Goal: Transaction & Acquisition: Subscribe to service/newsletter

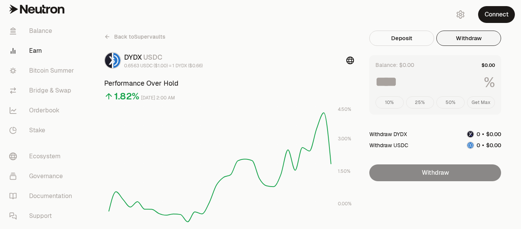
click at [469, 39] on button "Withdraw" at bounding box center [468, 38] width 65 height 15
click at [492, 15] on button "Connect" at bounding box center [496, 14] width 37 height 17
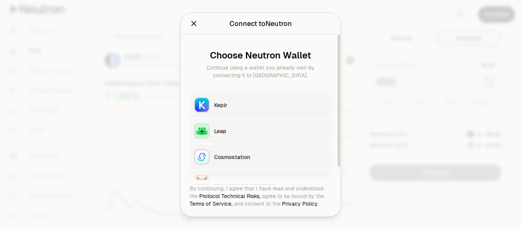
click at [232, 105] on div "Keplr" at bounding box center [270, 105] width 113 height 8
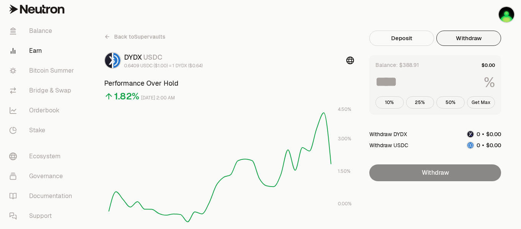
click at [482, 102] on button "Get Max" at bounding box center [481, 102] width 28 height 12
type input "***"
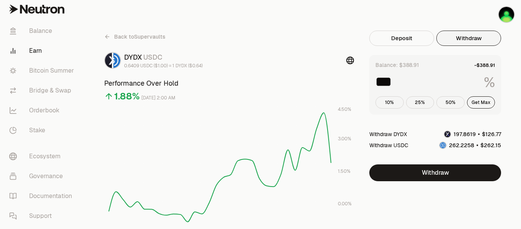
click at [107, 37] on icon at bounding box center [107, 37] width 6 height 6
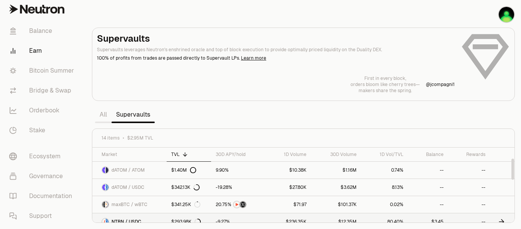
scroll to position [38, 0]
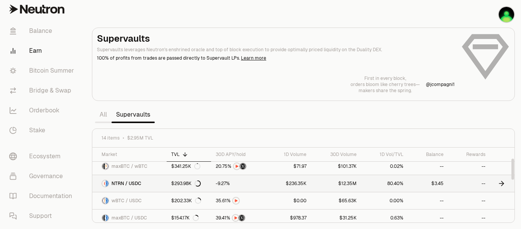
click at [500, 184] on icon at bounding box center [501, 184] width 8 height 8
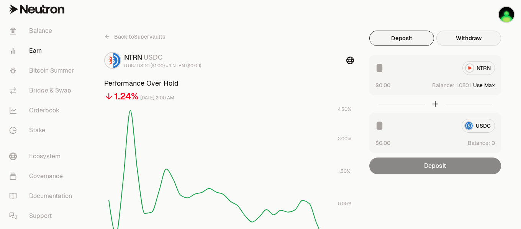
click at [475, 39] on button "Withdraw" at bounding box center [468, 38] width 65 height 15
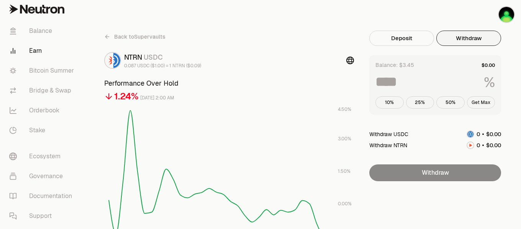
click at [478, 103] on button "Get Max" at bounding box center [481, 102] width 28 height 12
type input "***"
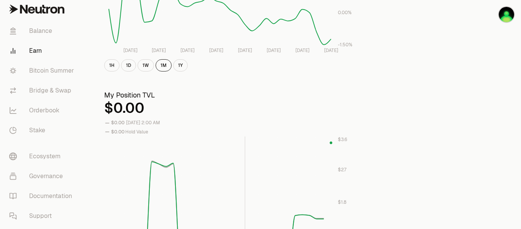
scroll to position [38, 0]
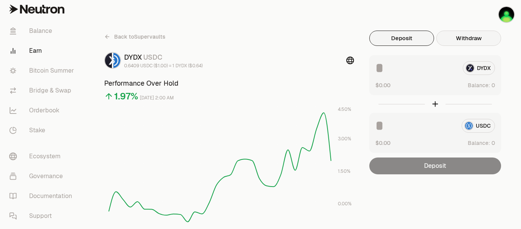
click at [462, 40] on button "Withdraw" at bounding box center [468, 38] width 65 height 15
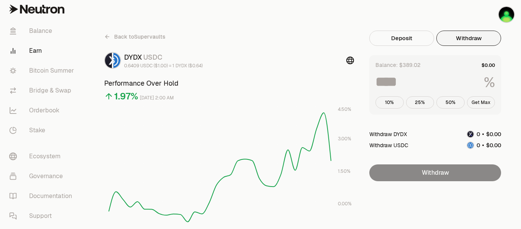
click at [477, 101] on button "Get Max" at bounding box center [481, 102] width 28 height 12
type input "***"
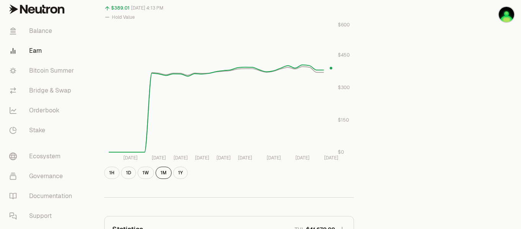
scroll to position [191, 0]
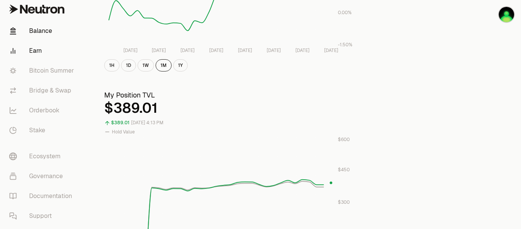
click at [49, 29] on link "Balance" at bounding box center [43, 31] width 80 height 20
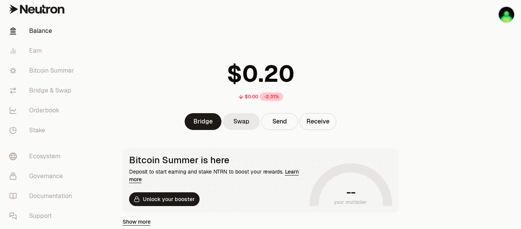
click at [254, 119] on link "Swap" at bounding box center [241, 121] width 37 height 17
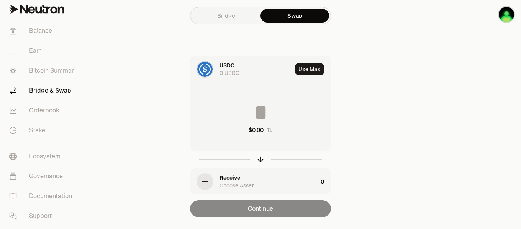
click at [226, 69] on div "USDC" at bounding box center [226, 66] width 15 height 8
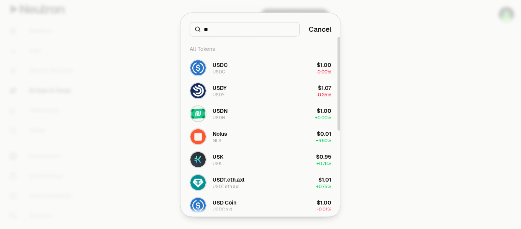
type input "*"
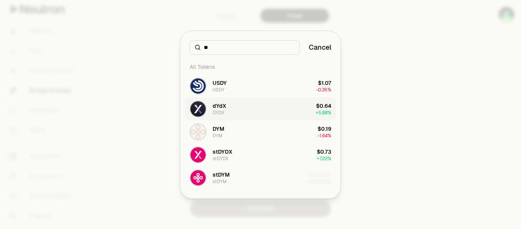
type input "**"
click at [238, 112] on button "dYdX DYDX $0.64 + 5.88%" at bounding box center [260, 109] width 151 height 23
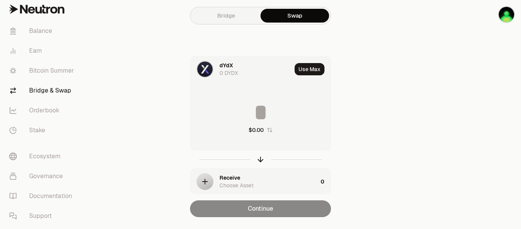
click at [256, 105] on input at bounding box center [260, 112] width 140 height 23
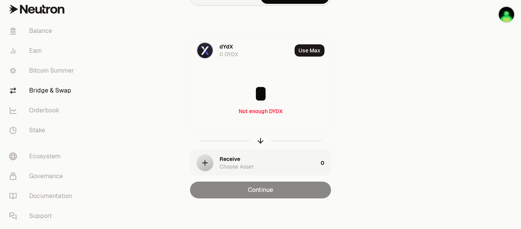
type input "*"
click at [232, 163] on div "Receive" at bounding box center [229, 159] width 21 height 8
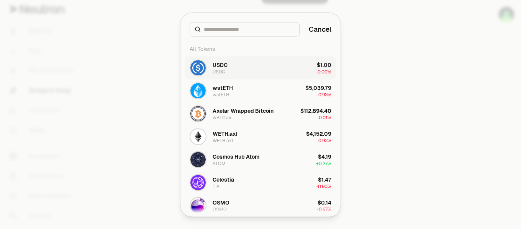
click at [222, 69] on div "USDC" at bounding box center [218, 72] width 12 height 6
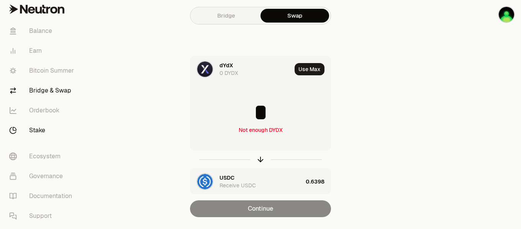
click at [48, 129] on link "Stake" at bounding box center [43, 131] width 80 height 20
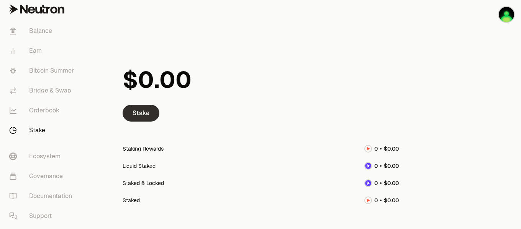
click at [151, 114] on link "Stake" at bounding box center [140, 113] width 37 height 17
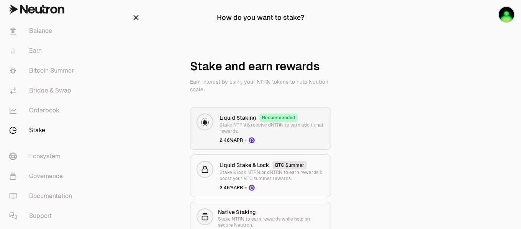
scroll to position [38, 0]
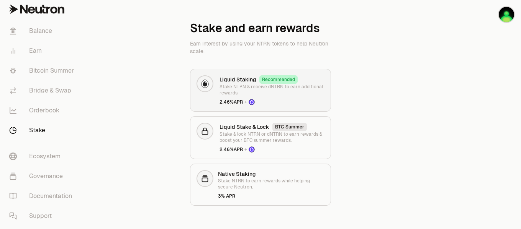
click at [264, 88] on p "Stake NTRN & receive dNTRN to earn additional rewards." at bounding box center [271, 90] width 105 height 12
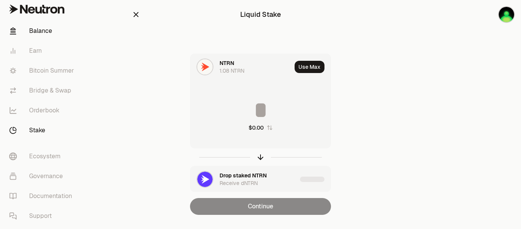
click at [42, 31] on link "Balance" at bounding box center [43, 31] width 80 height 20
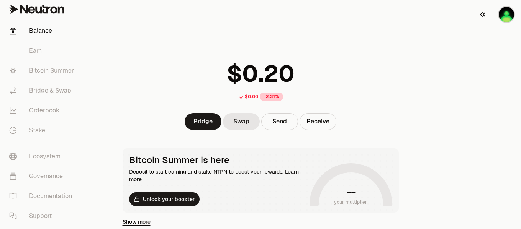
click at [511, 15] on img "button" at bounding box center [505, 14] width 15 height 15
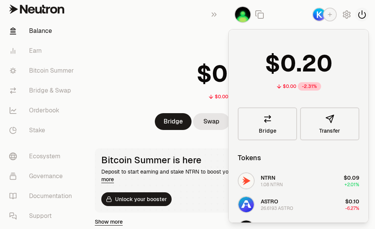
click at [362, 16] on icon "button" at bounding box center [362, 14] width 9 height 9
